Goal: Find specific page/section

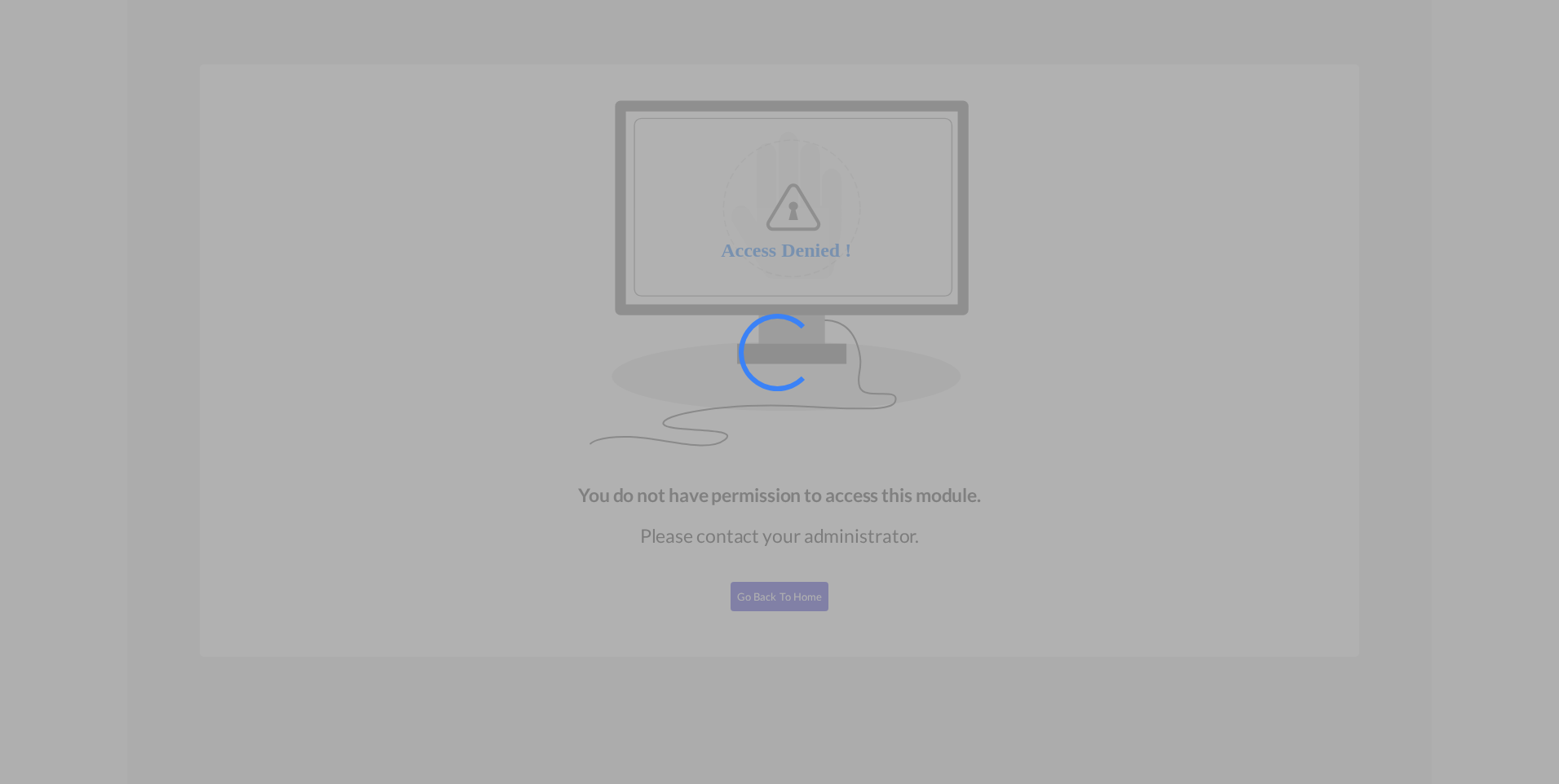
drag, startPoint x: 710, startPoint y: 345, endPoint x: 696, endPoint y: 282, distance: 64.5
click at [710, 342] on div at bounding box center [779, 392] width 1559 height 784
click at [683, 280] on div at bounding box center [779, 392] width 1559 height 784
click at [759, 622] on div at bounding box center [779, 392] width 1559 height 784
click at [771, 604] on div at bounding box center [779, 392] width 1559 height 784
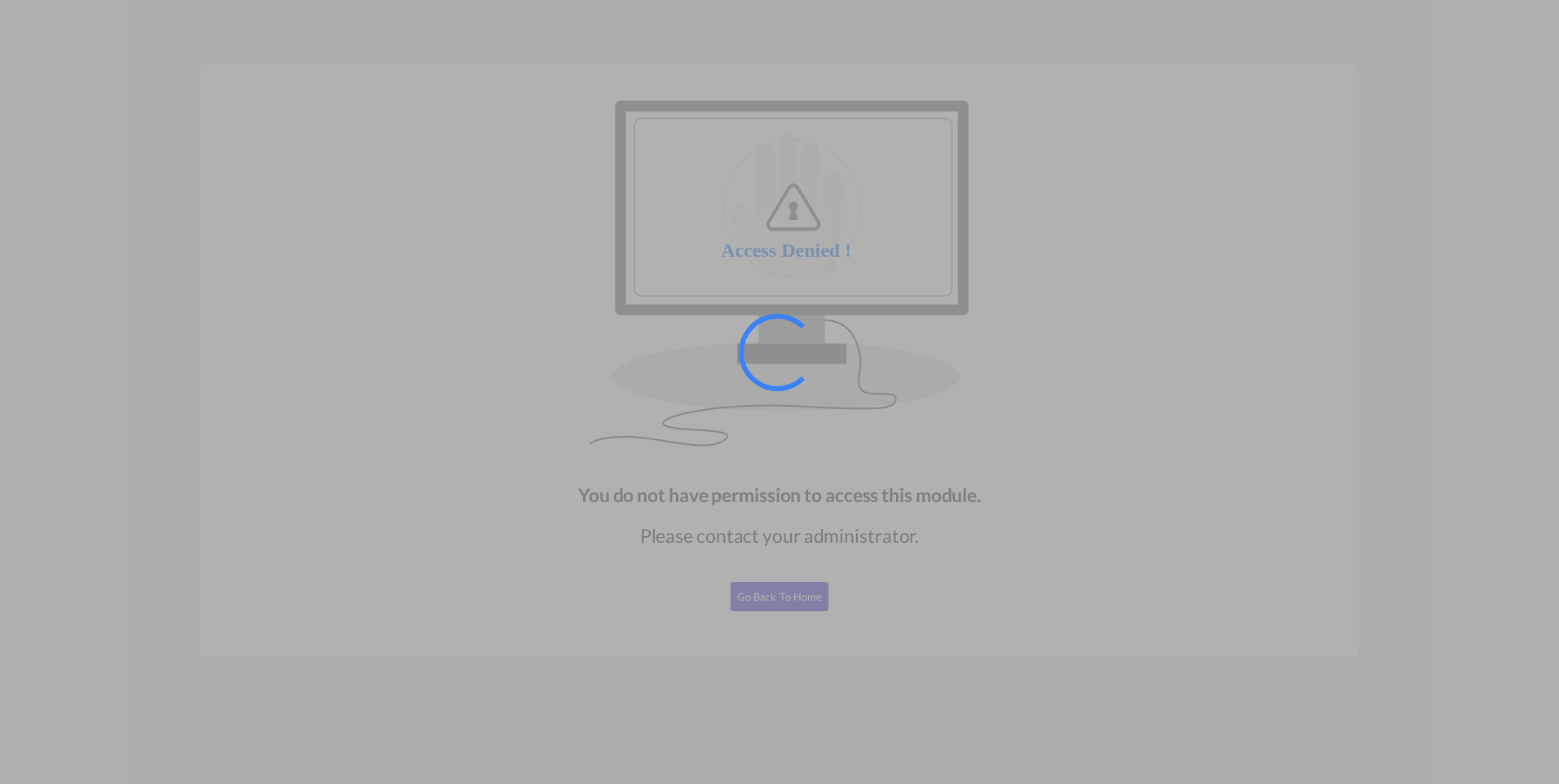
click at [1495, 461] on div at bounding box center [779, 392] width 1559 height 784
click at [851, 603] on div at bounding box center [779, 392] width 1559 height 784
click at [789, 595] on div at bounding box center [779, 392] width 1559 height 784
click at [789, 594] on div at bounding box center [779, 392] width 1559 height 784
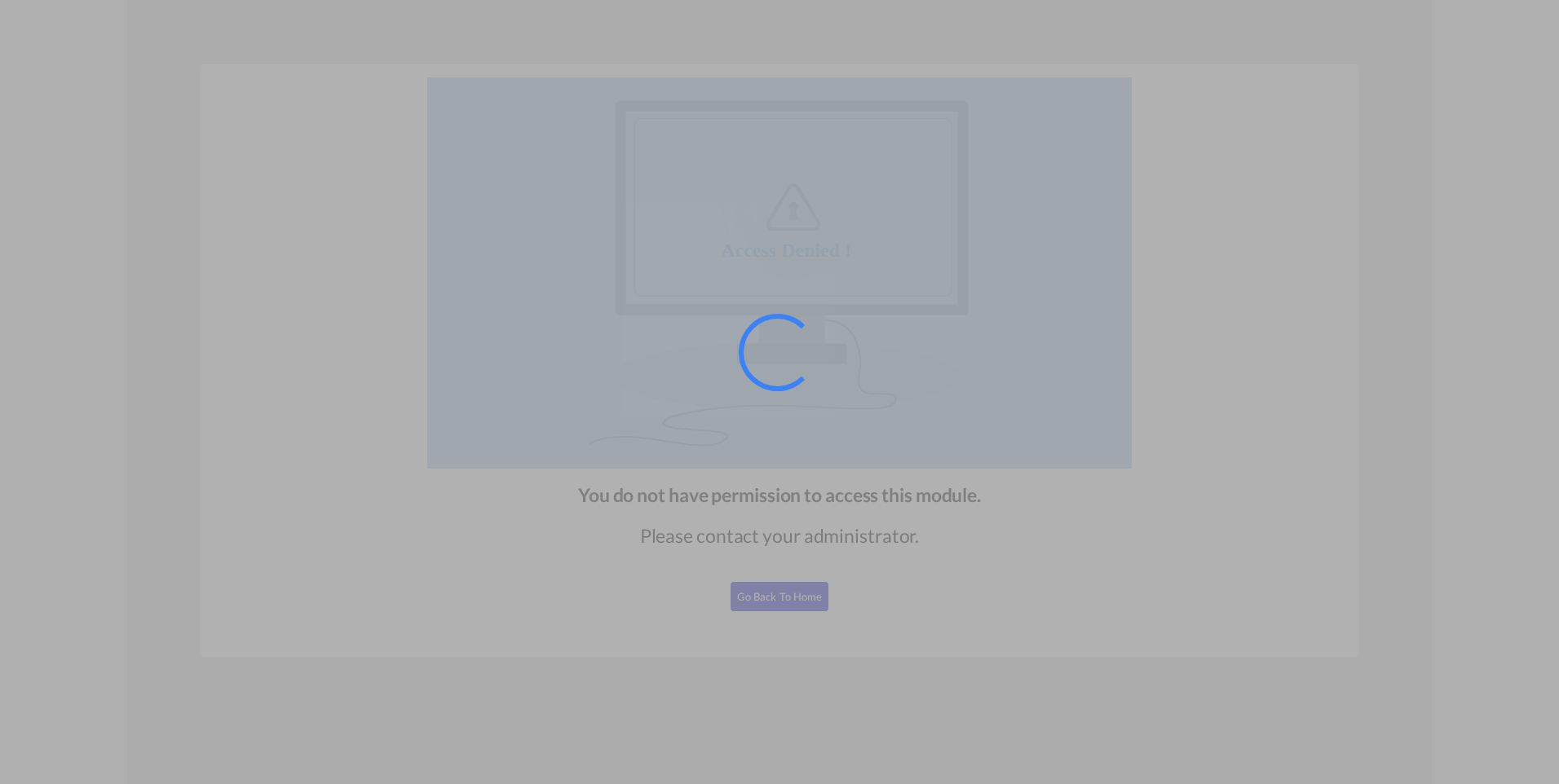
click at [790, 594] on div at bounding box center [779, 392] width 1559 height 784
